Goal: Information Seeking & Learning: Compare options

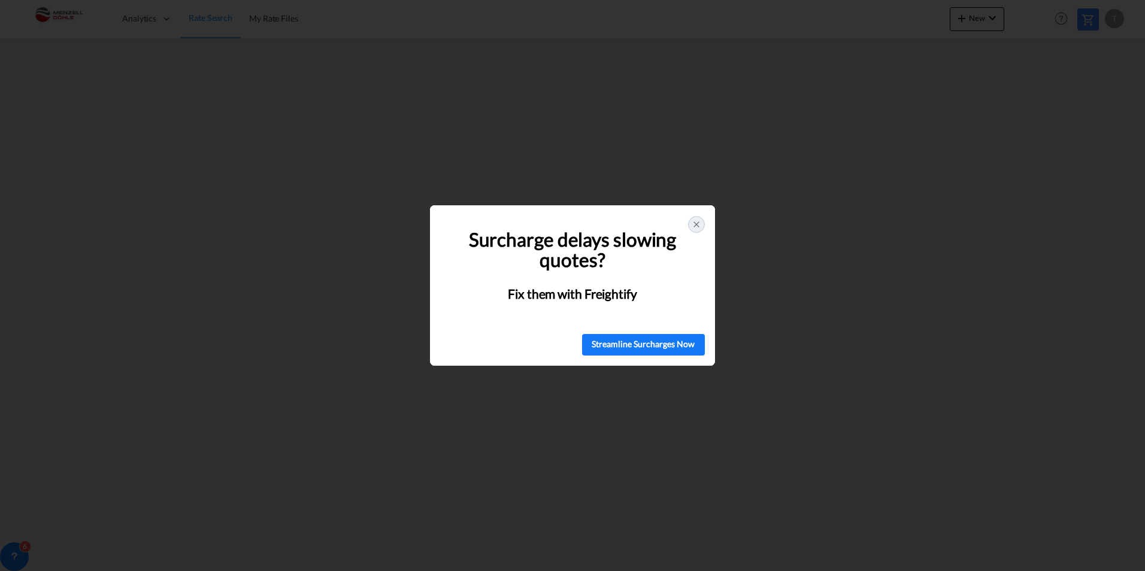
click at [695, 225] on icon at bounding box center [696, 224] width 5 height 5
